Goal: Communication & Community: Share content

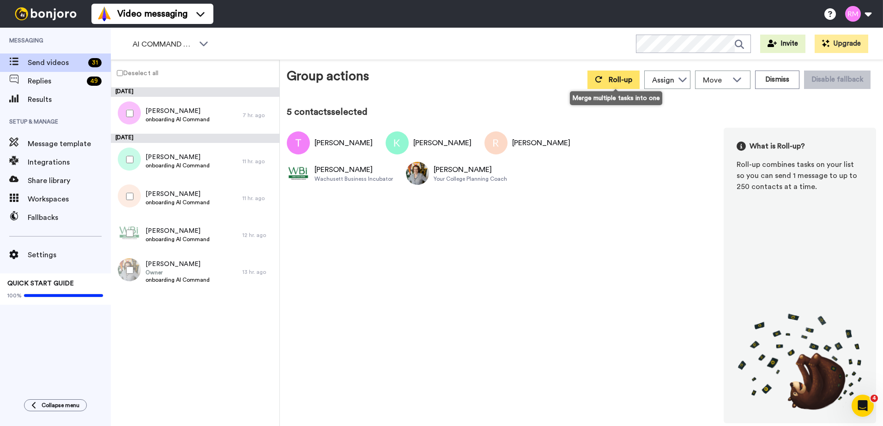
click at [609, 81] on button "Roll-up" at bounding box center [613, 80] width 52 height 18
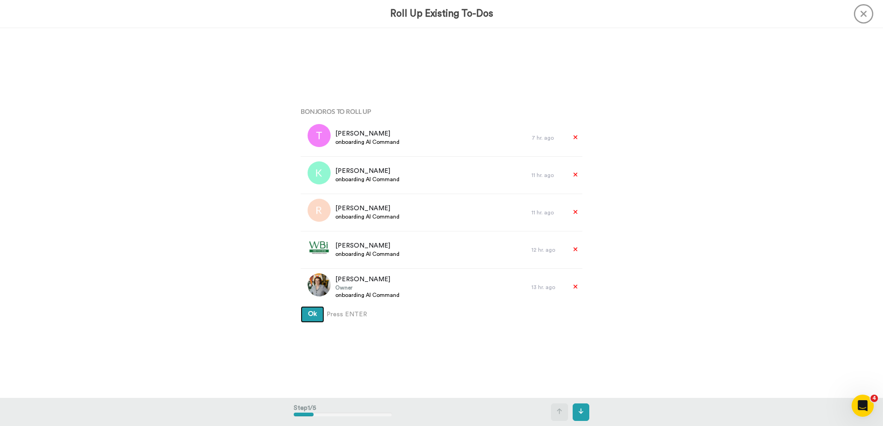
click at [314, 316] on span "Ok" at bounding box center [312, 314] width 9 height 6
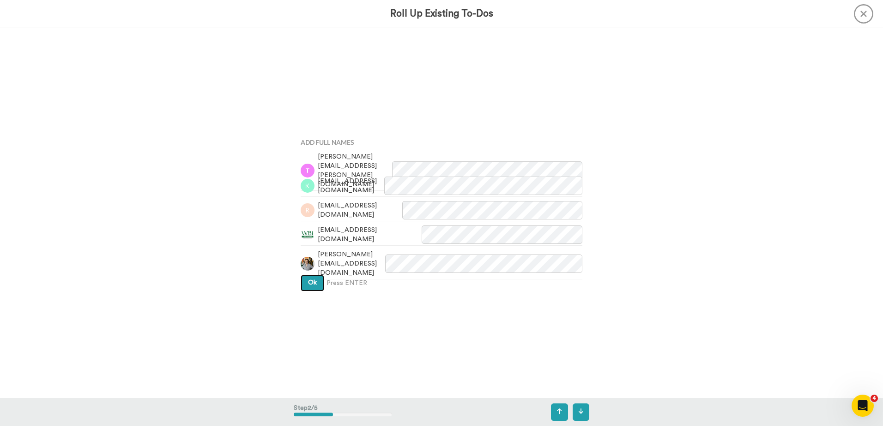
click at [310, 289] on button "Ok" at bounding box center [312, 283] width 24 height 17
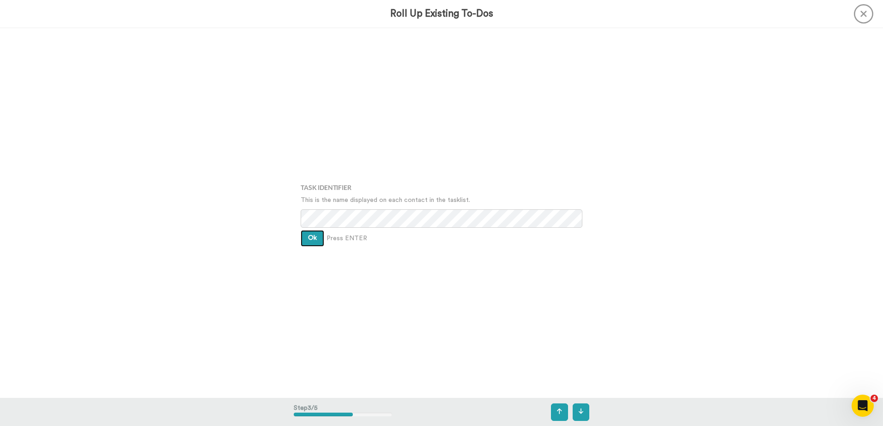
click at [308, 239] on span "Ok" at bounding box center [312, 238] width 9 height 6
click at [309, 234] on button "Ok" at bounding box center [312, 231] width 24 height 17
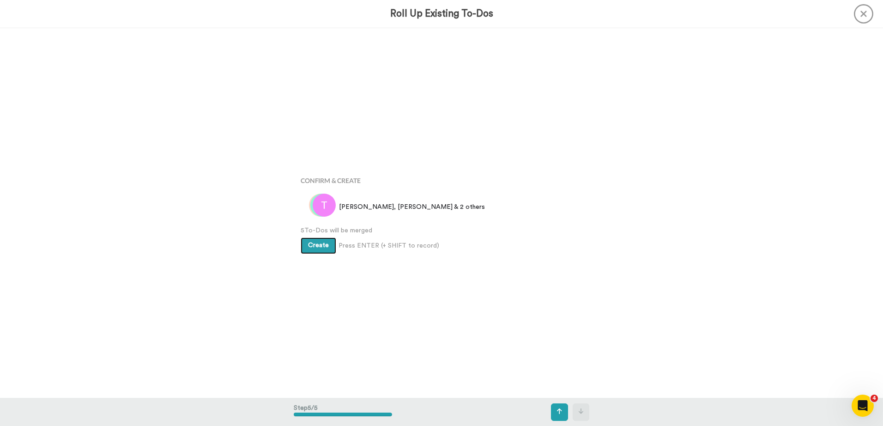
scroll to position [1482, 0]
click at [312, 242] on span "Create" at bounding box center [318, 245] width 21 height 6
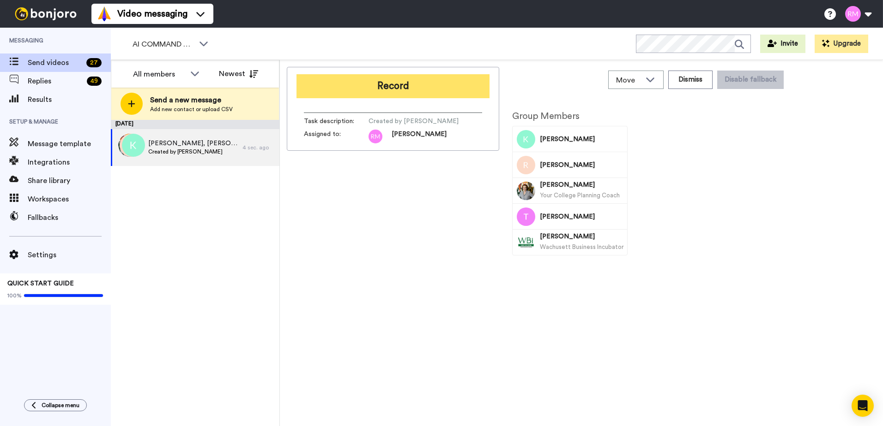
click at [355, 87] on button "Record" at bounding box center [392, 86] width 193 height 24
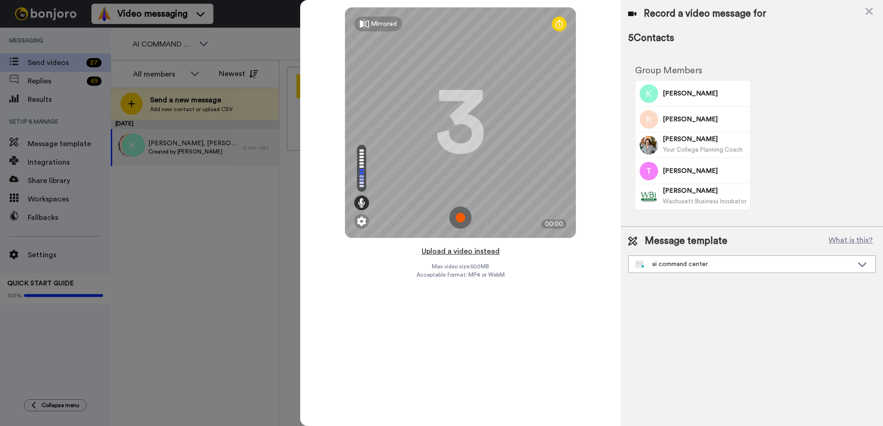
click at [462, 252] on button "Upload a video instead" at bounding box center [461, 252] width 84 height 12
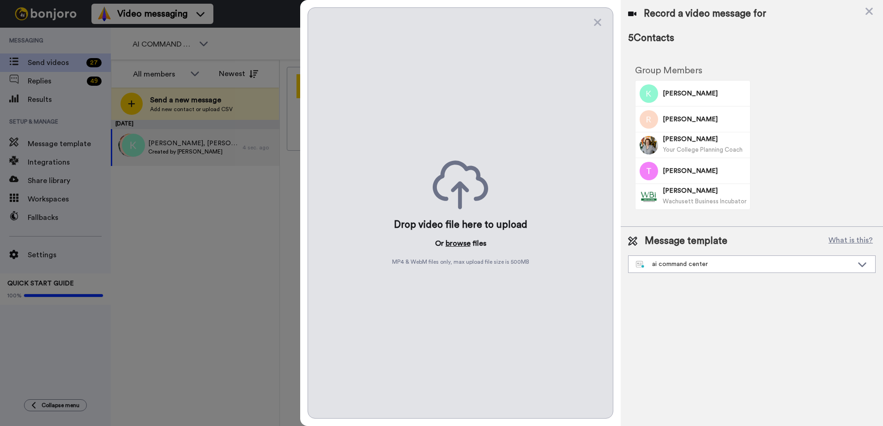
click at [459, 240] on button "browse" at bounding box center [457, 243] width 25 height 11
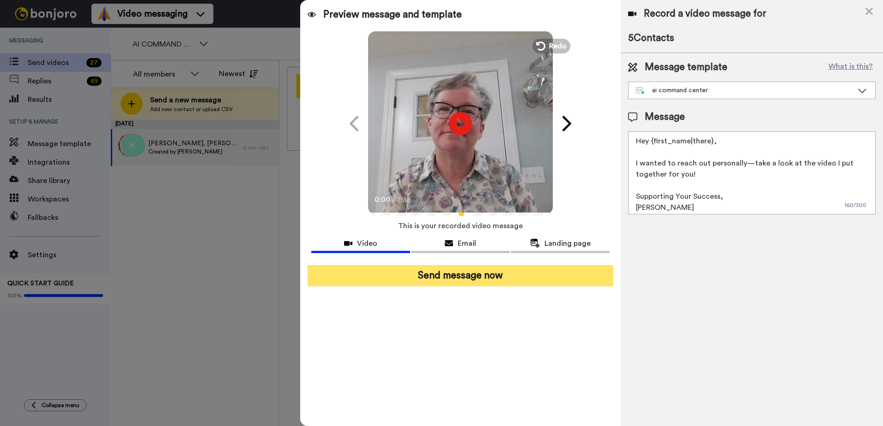
click at [436, 273] on button "Send message now" at bounding box center [460, 275] width 306 height 21
